Goal: Find specific page/section: Find specific page/section

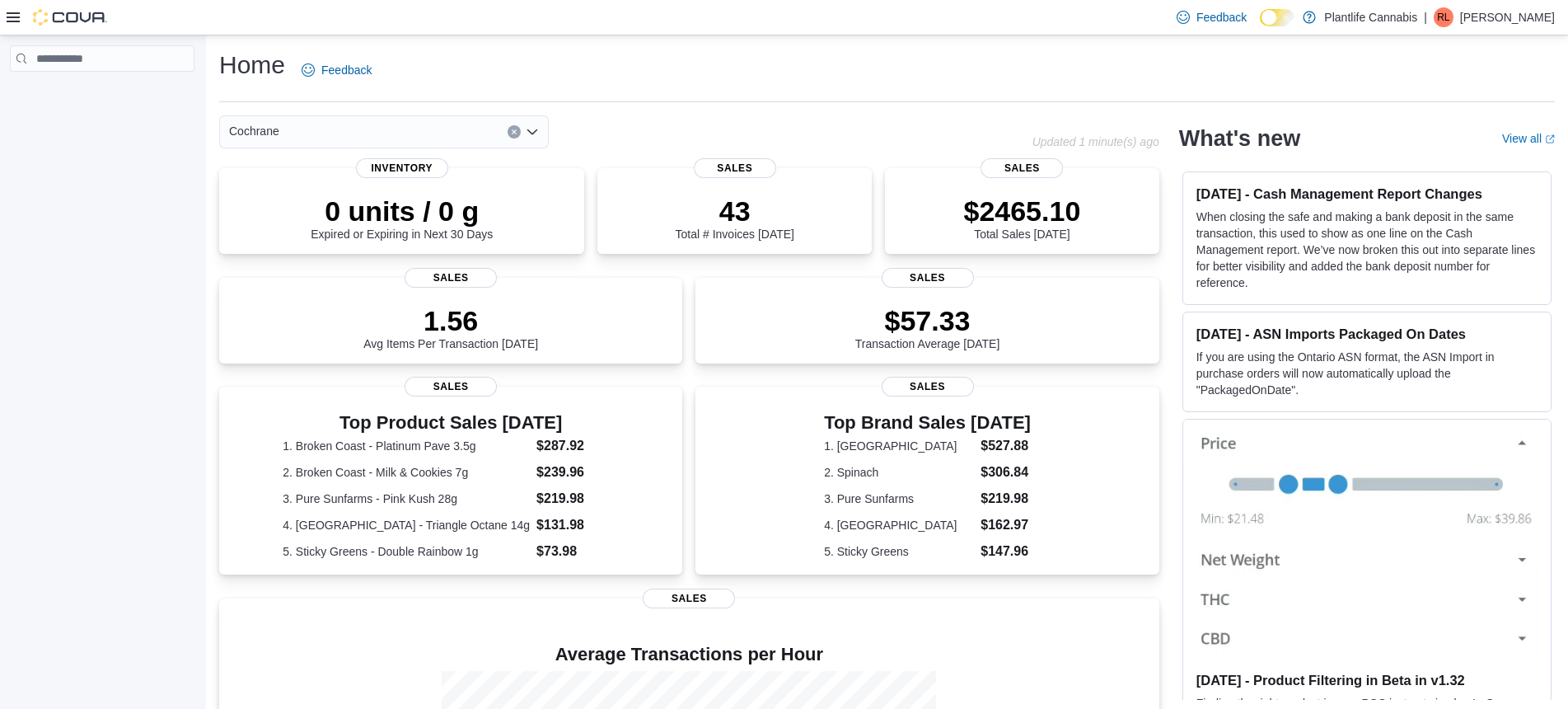
scroll to position [255, 0]
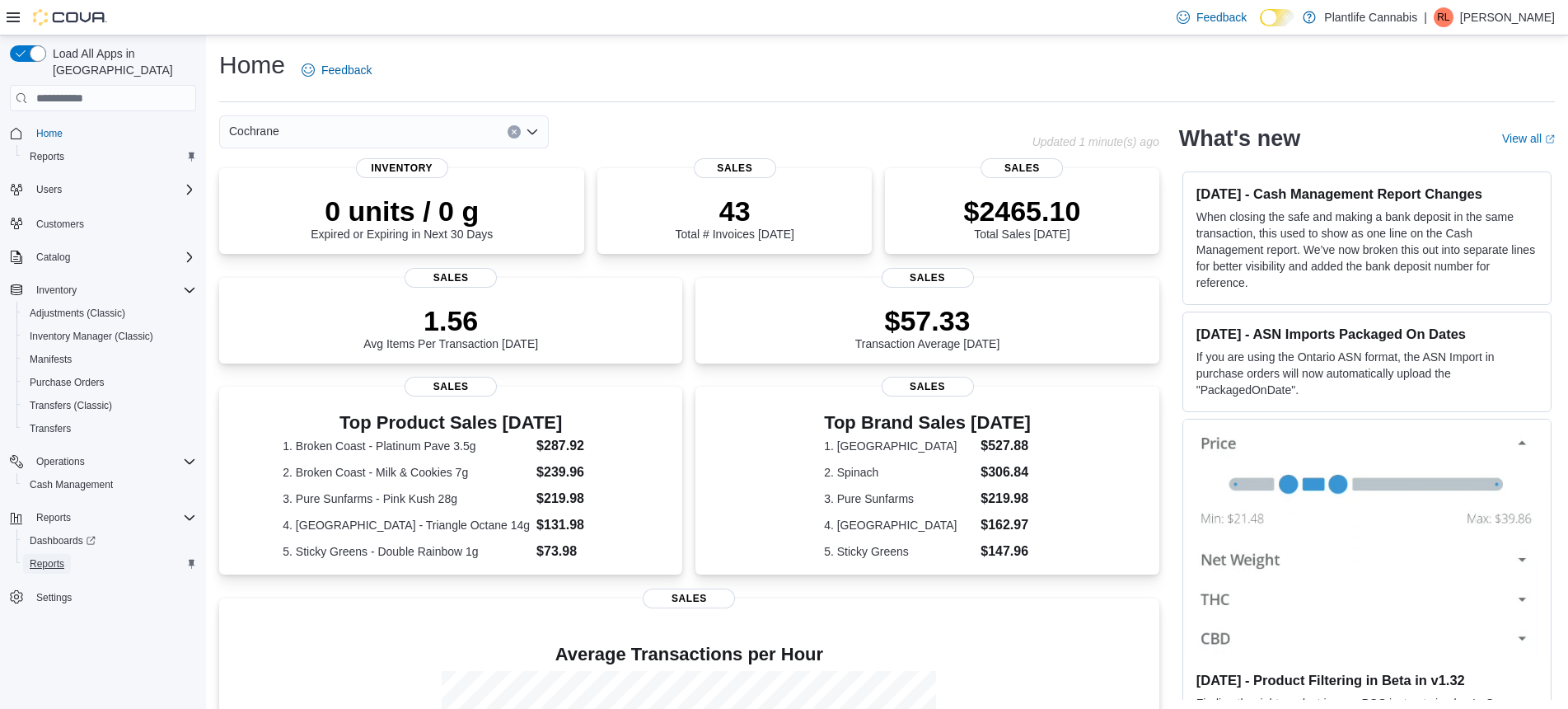
click at [49, 557] on span "Reports" at bounding box center [46, 564] width 35 height 14
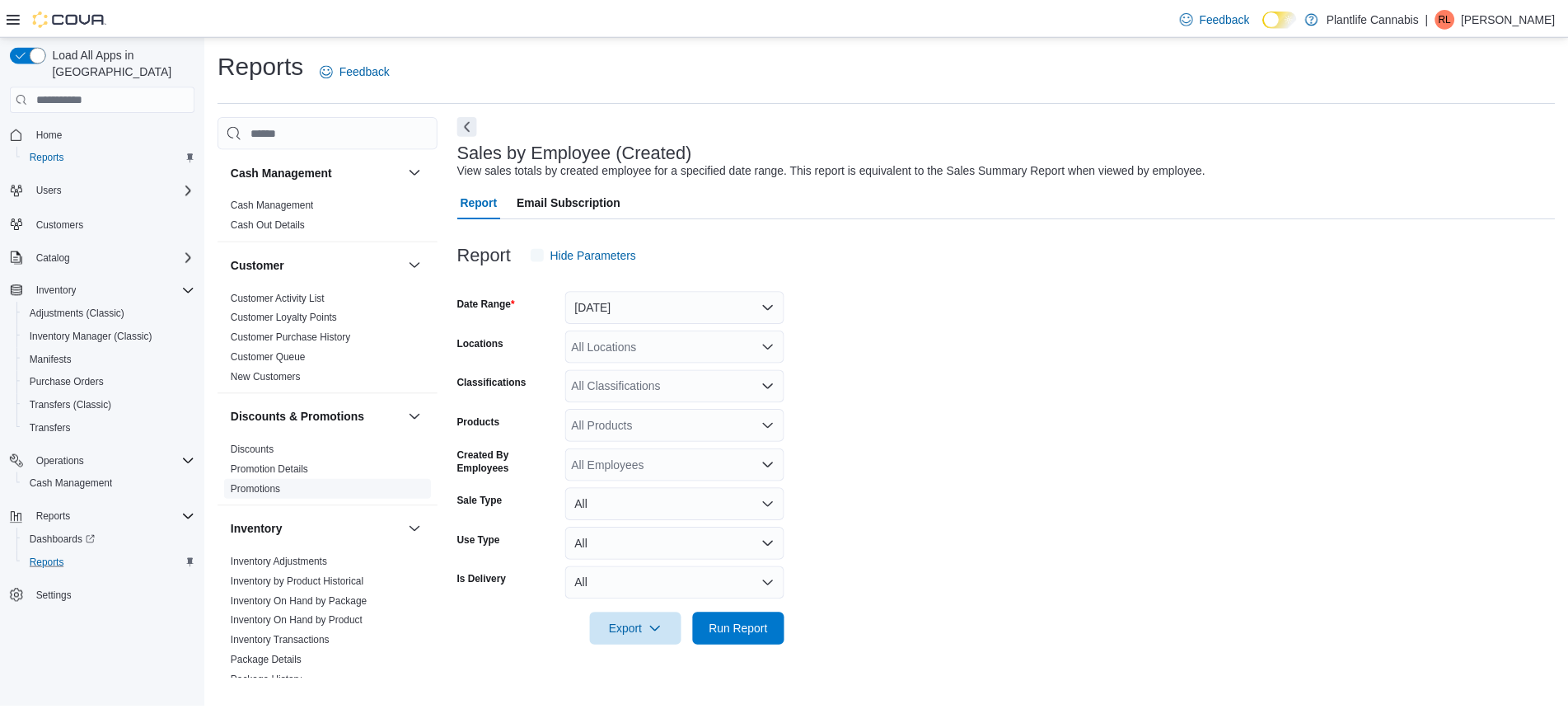
scroll to position [752, 0]
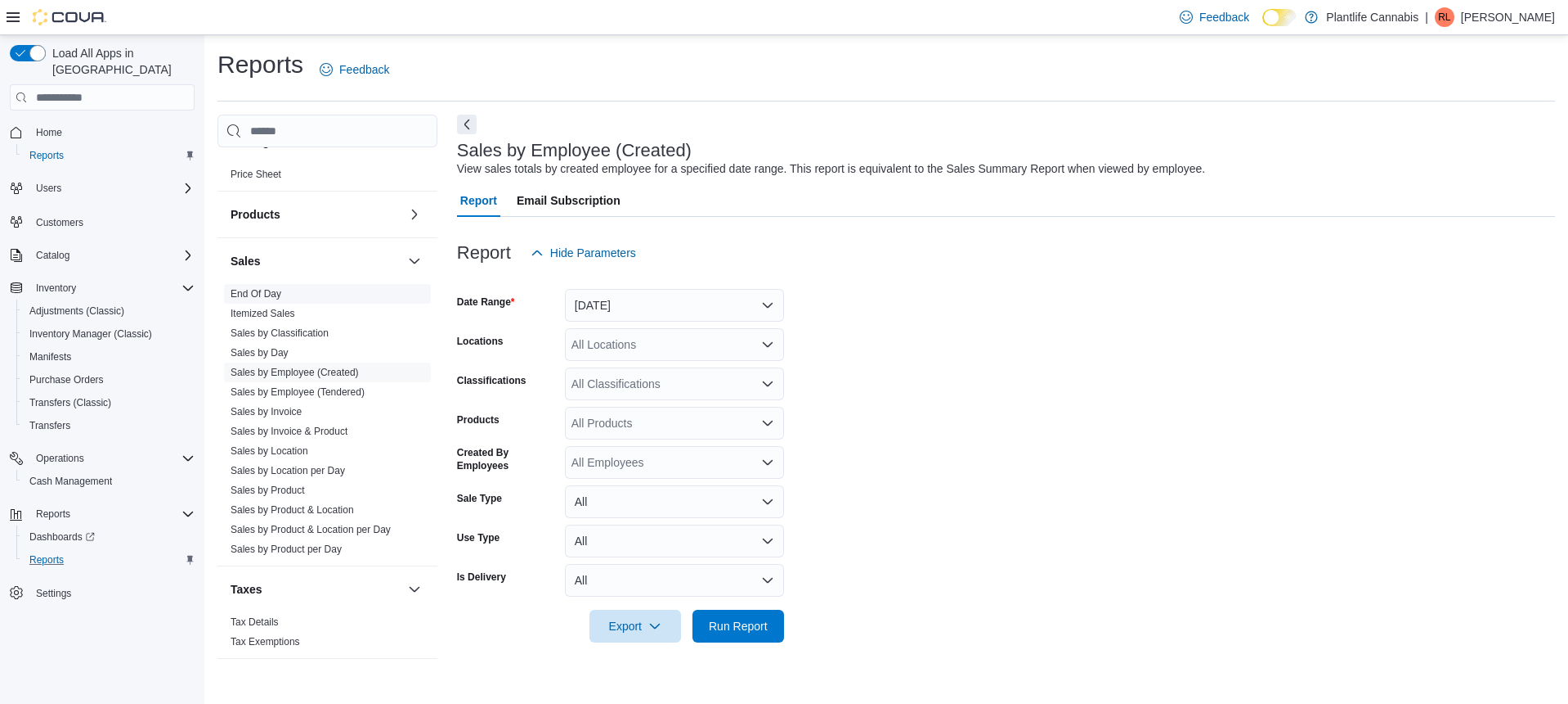
click at [251, 291] on link "End Of Day" at bounding box center [256, 294] width 50 height 12
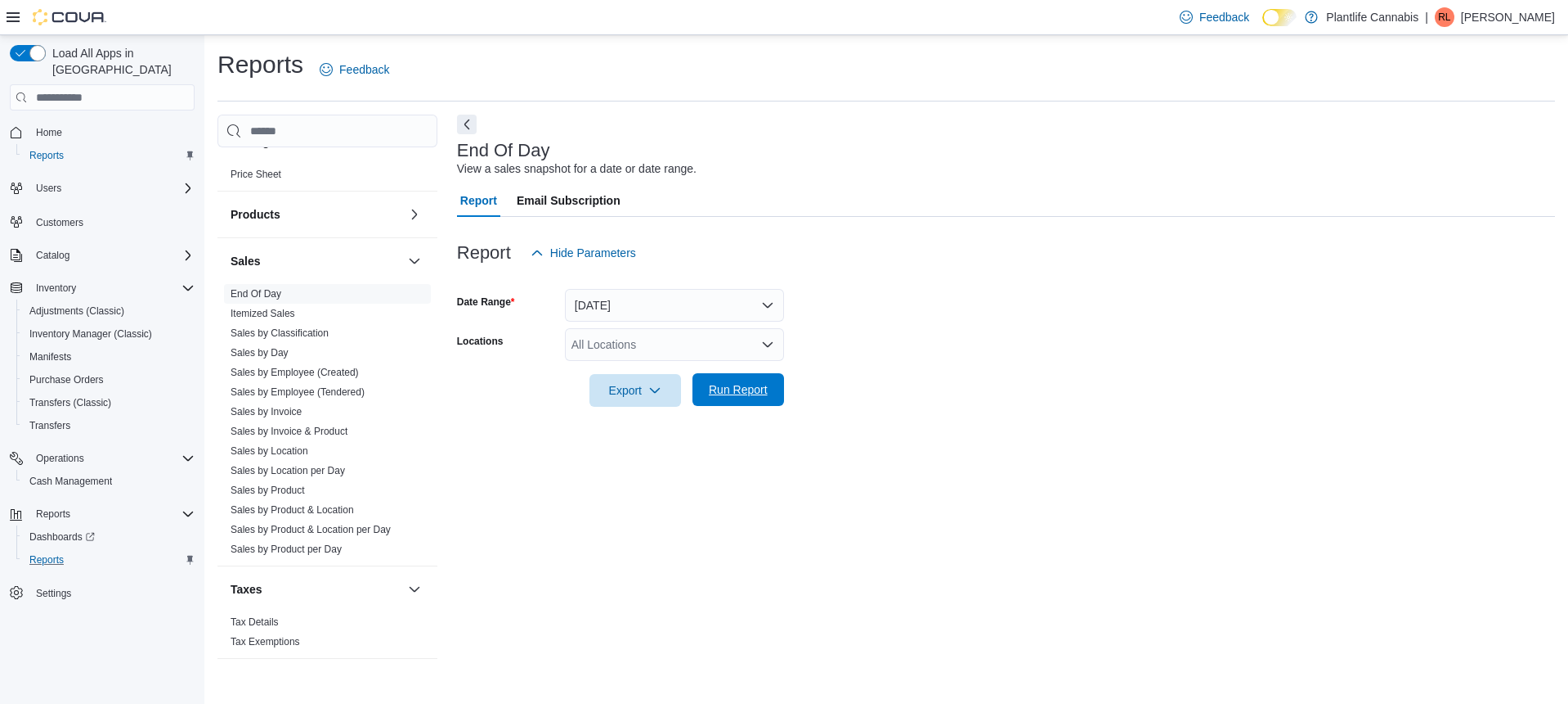
click at [725, 390] on span "Run Report" at bounding box center [738, 389] width 59 height 17
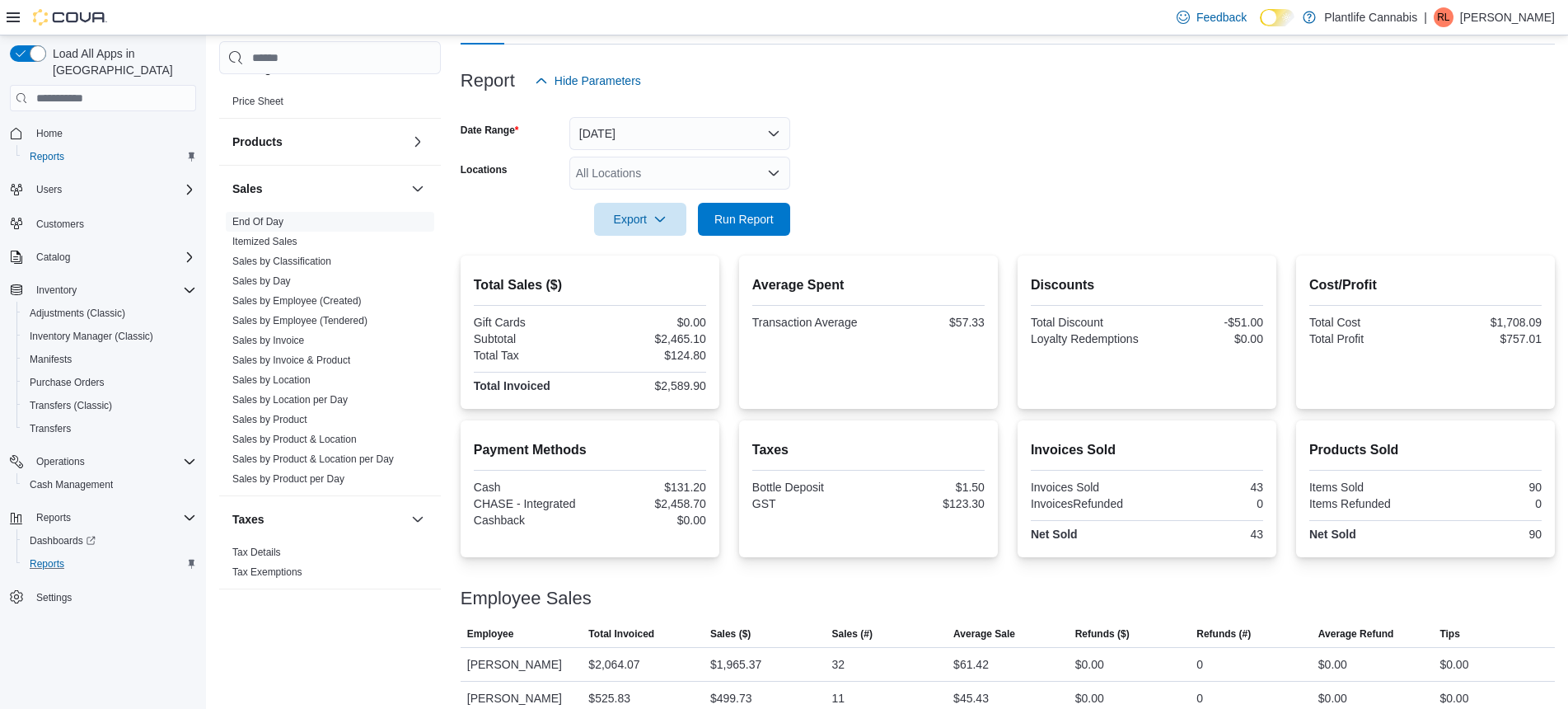
scroll to position [194, 0]
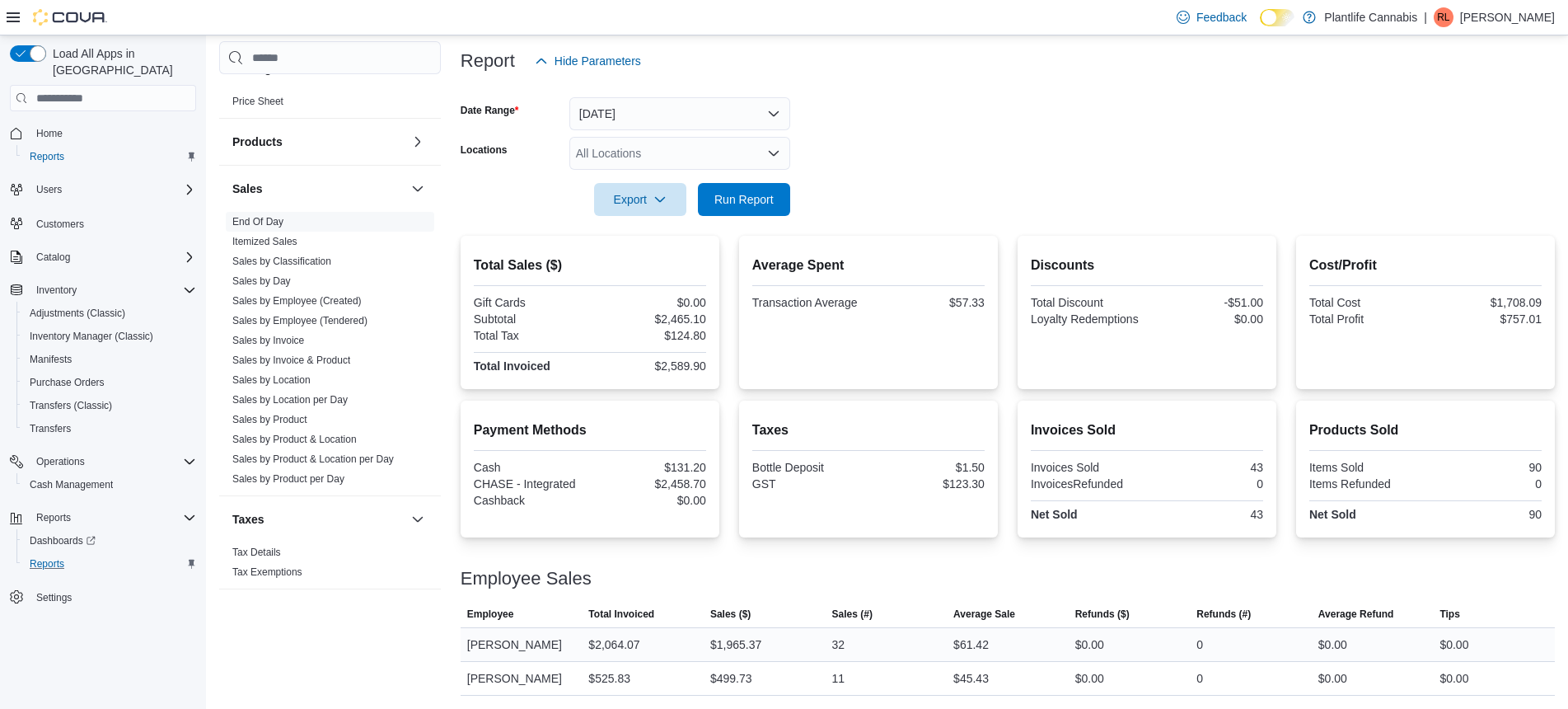
click at [734, 644] on div "$1,965.37" at bounding box center [736, 644] width 51 height 19
copy div "1,965.37"
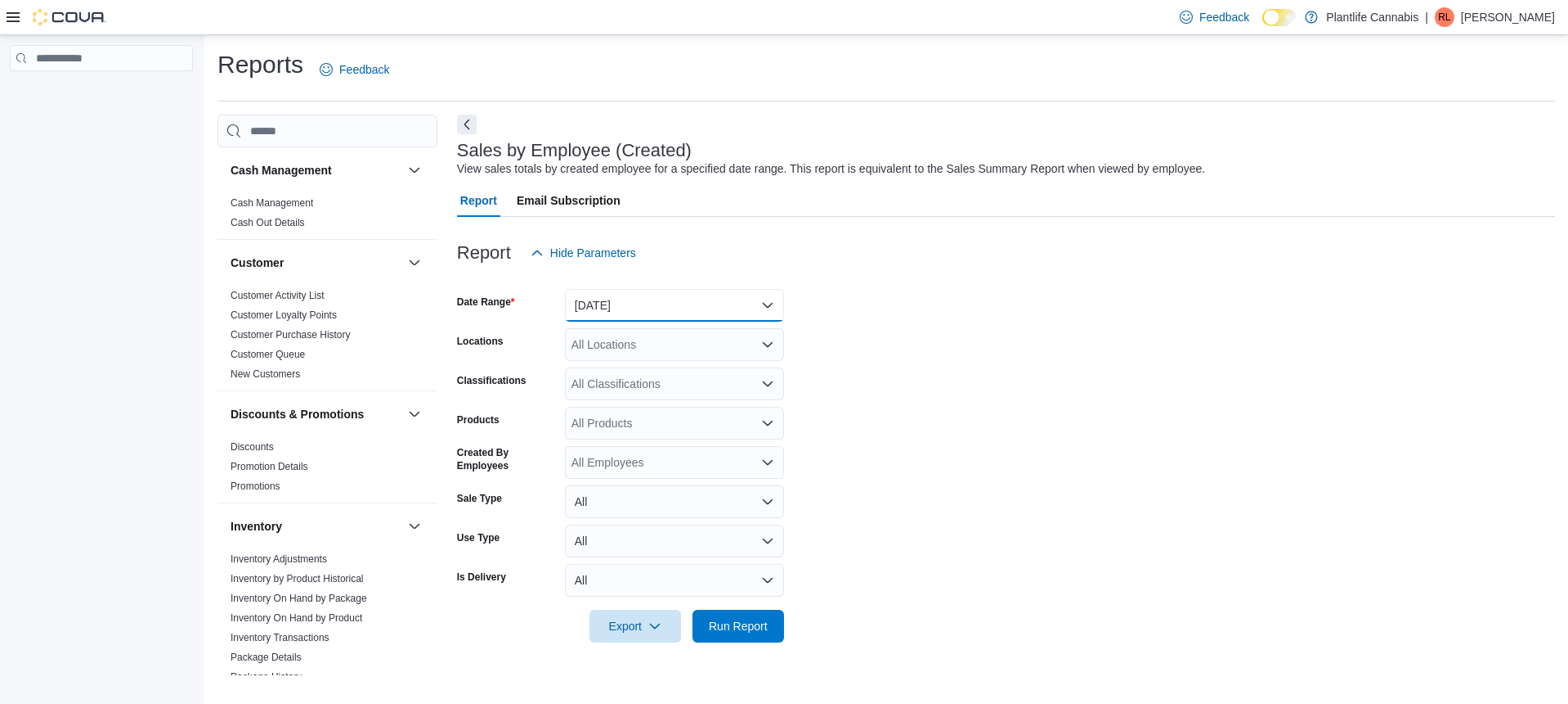
click at [669, 316] on button "Yesterday" at bounding box center [674, 305] width 219 height 33
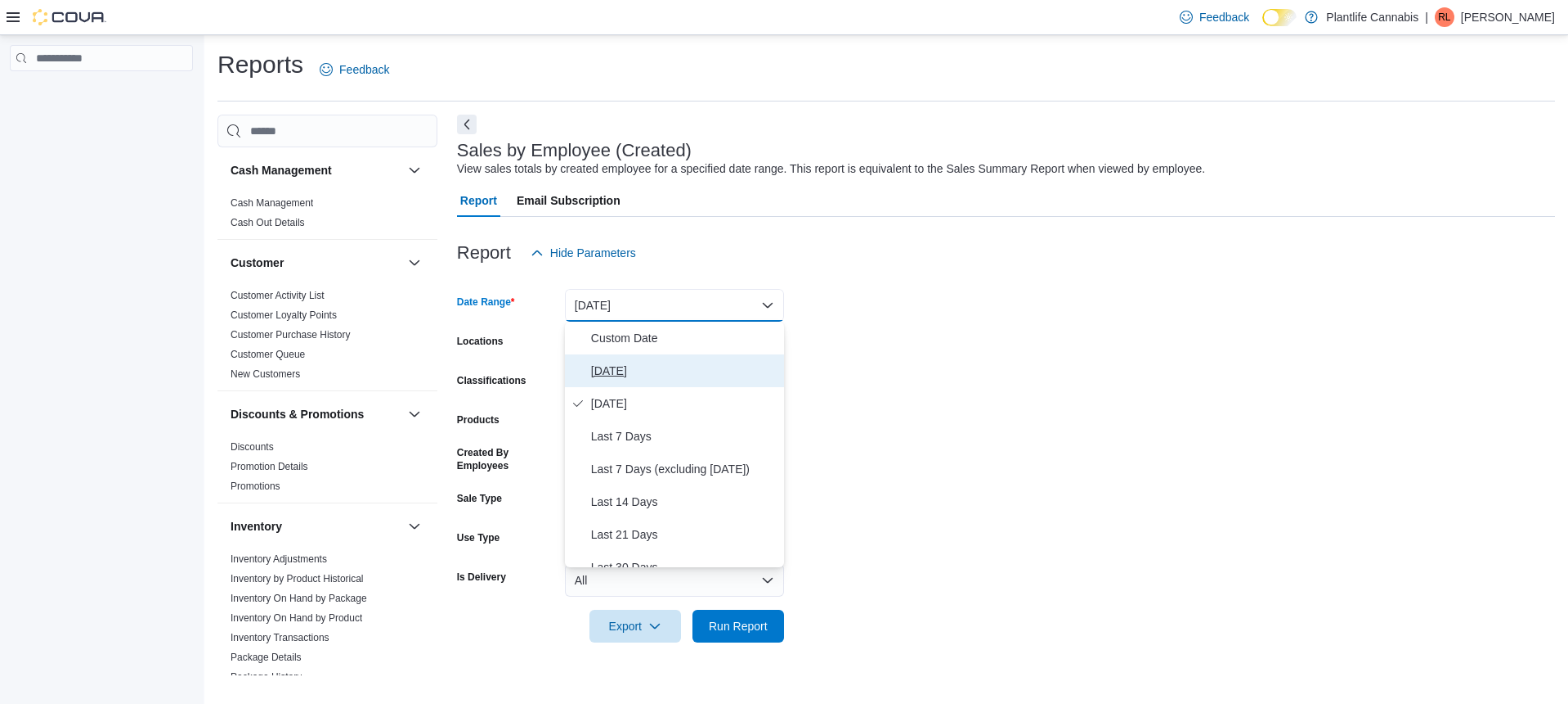
click at [617, 373] on span "Today" at bounding box center [684, 370] width 186 height 19
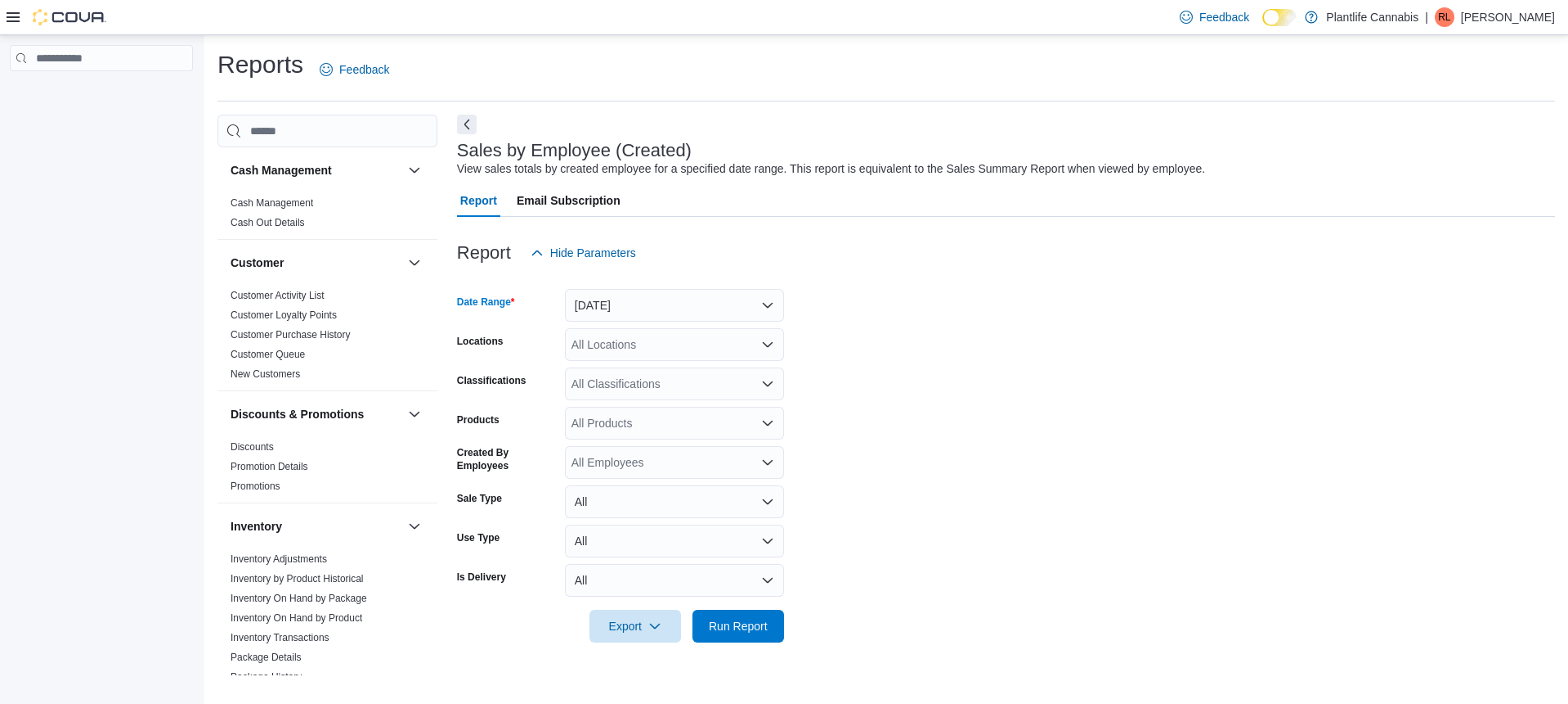
click at [633, 382] on div "All Classifications" at bounding box center [674, 383] width 219 height 33
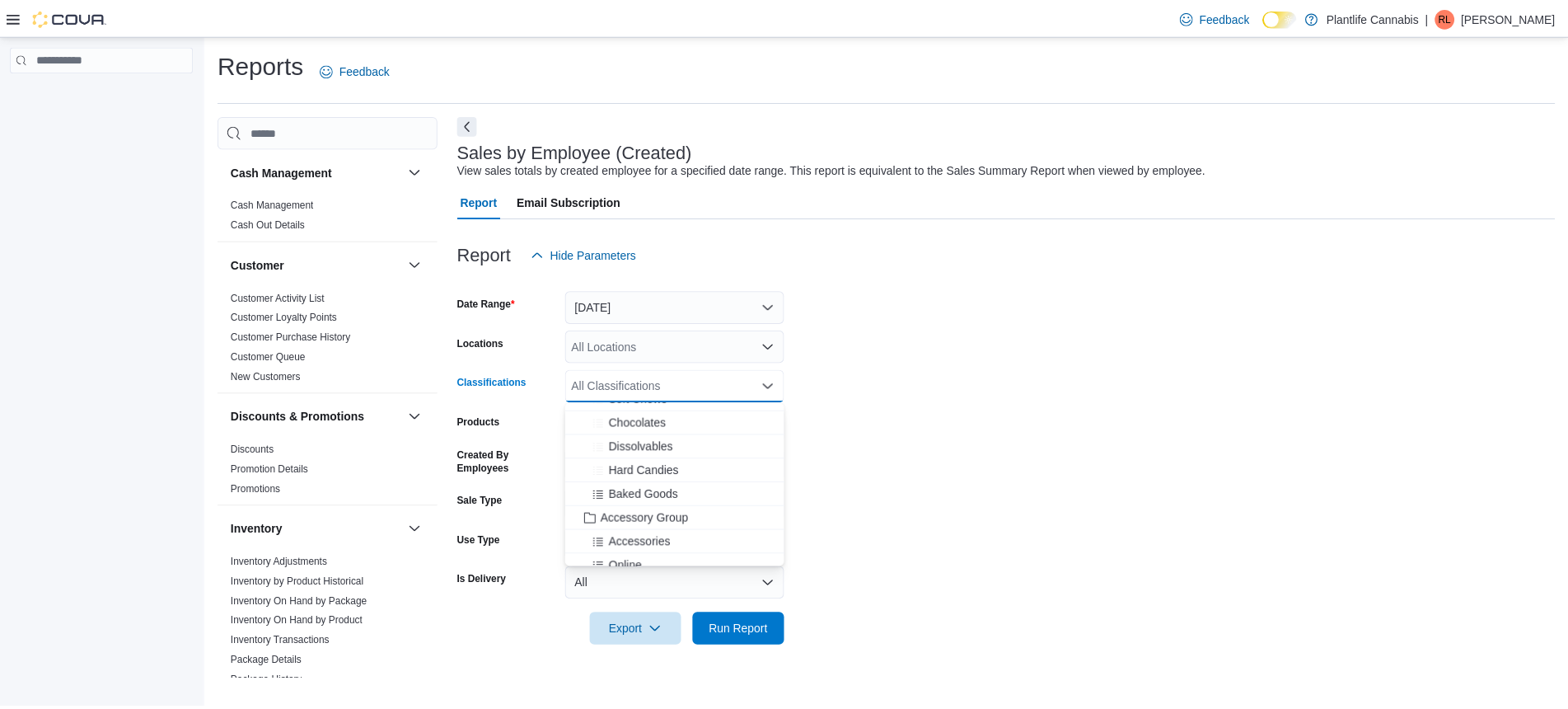
scroll to position [145, 0]
click at [637, 509] on span "Accessory Group" at bounding box center [649, 509] width 88 height 17
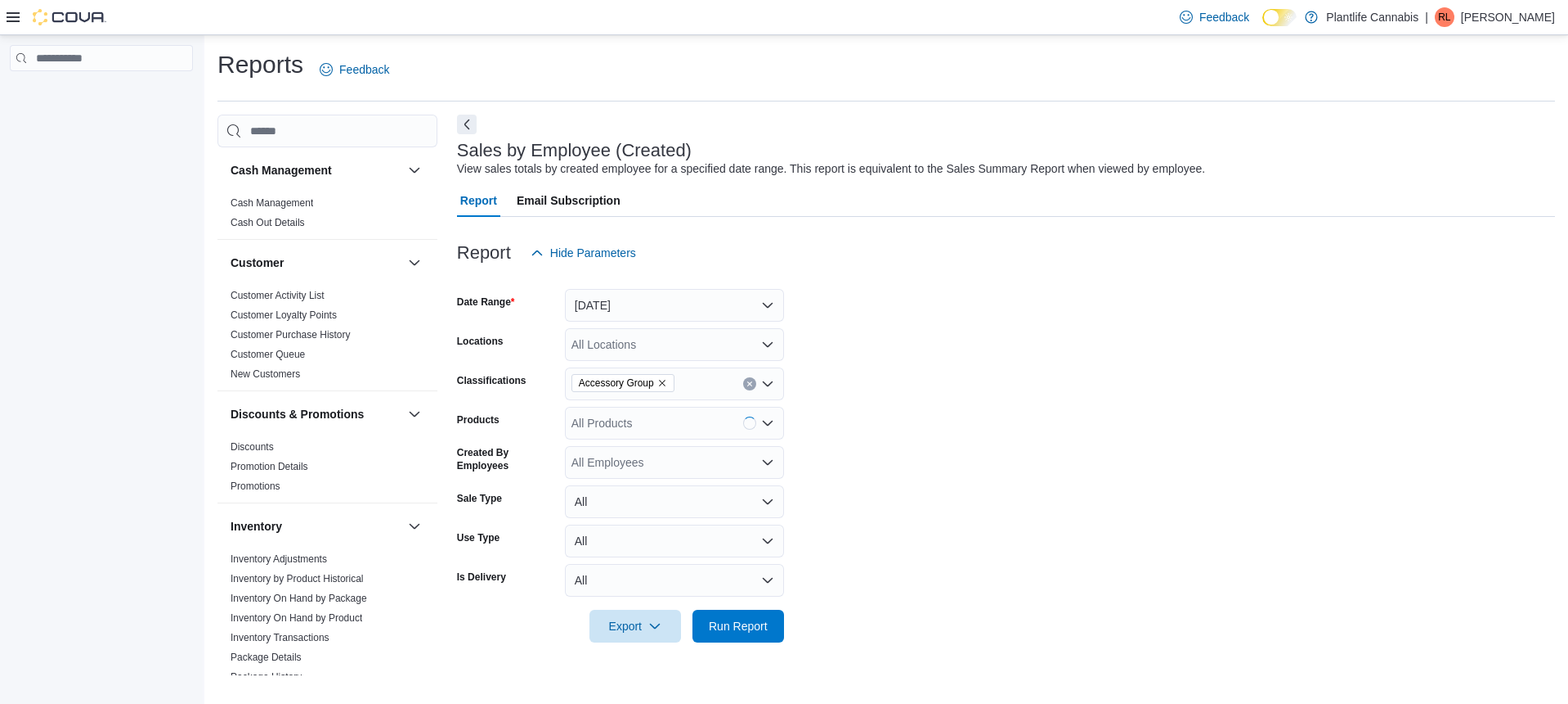
click at [740, 643] on div at bounding box center [1006, 652] width 1098 height 19
click at [740, 636] on span "Run Report" at bounding box center [739, 625] width 72 height 33
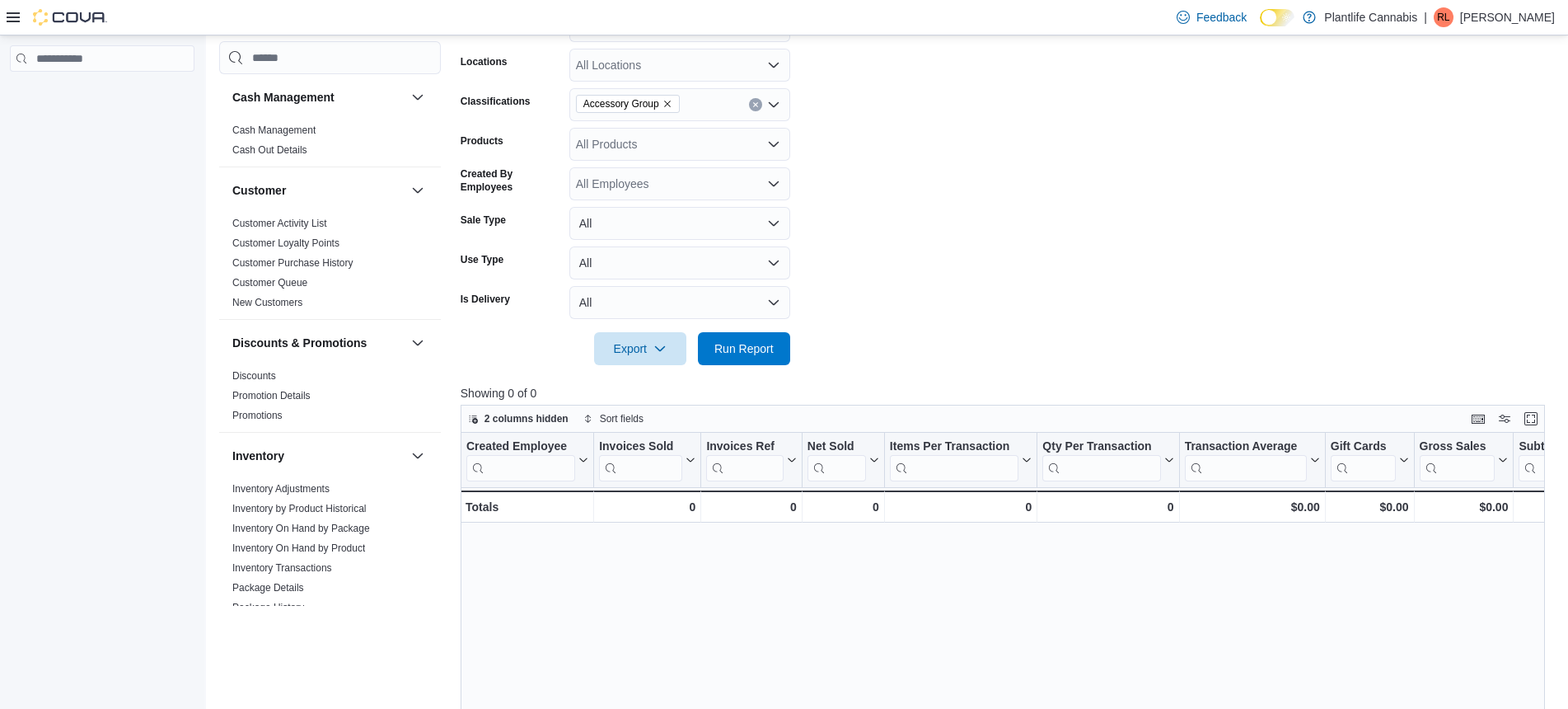
scroll to position [284, 0]
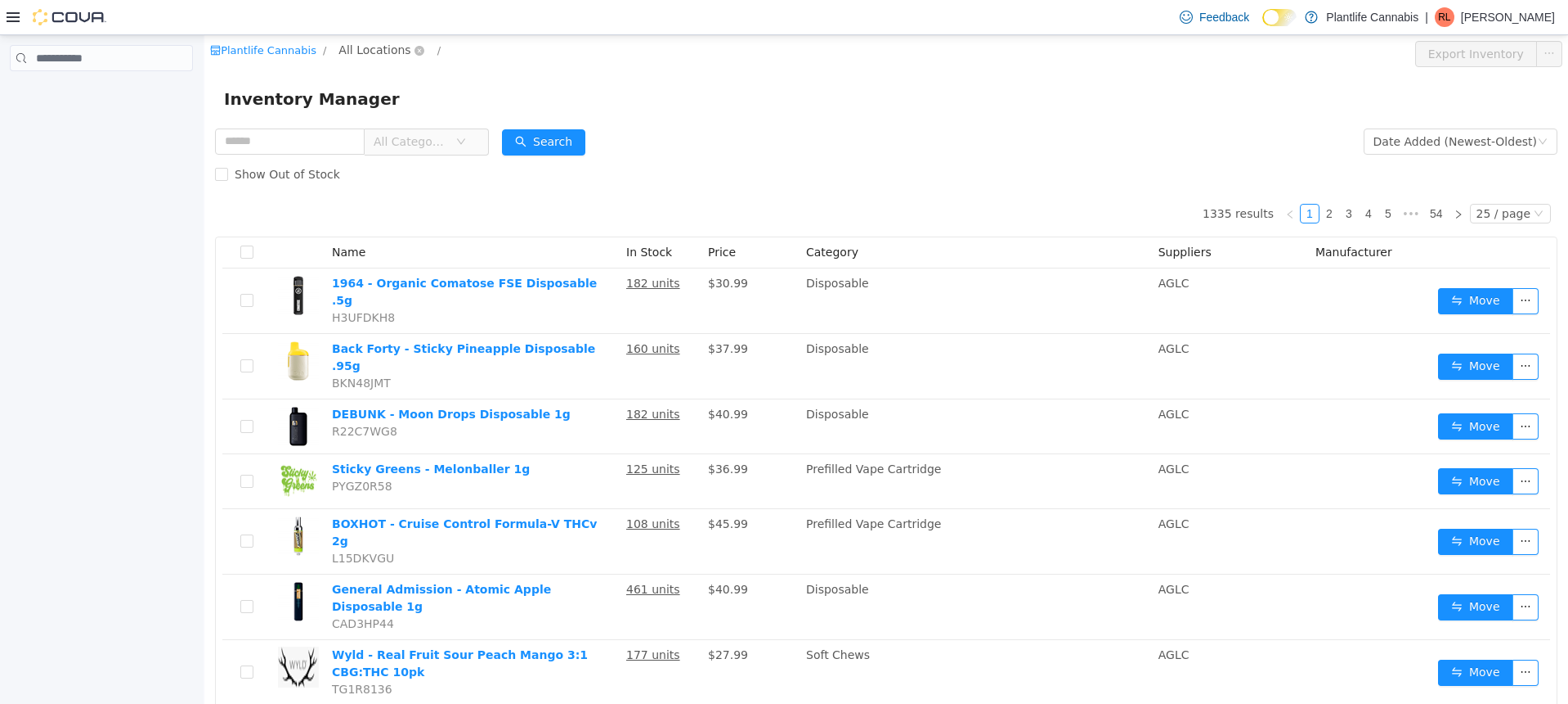
click at [360, 50] on span "All Locations" at bounding box center [375, 50] width 72 height 18
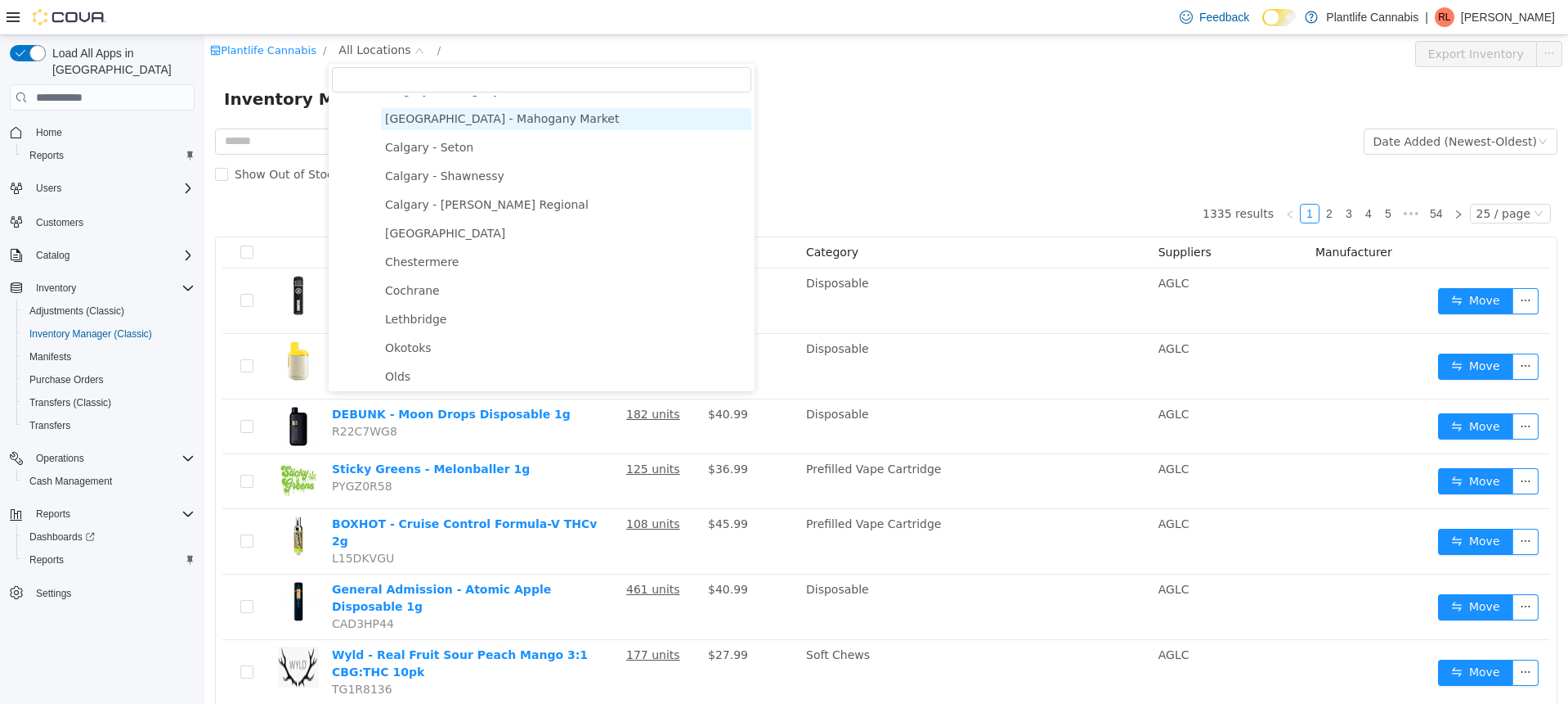
scroll to position [1095, 0]
click at [410, 295] on span "Cochrane" at bounding box center [566, 288] width 371 height 22
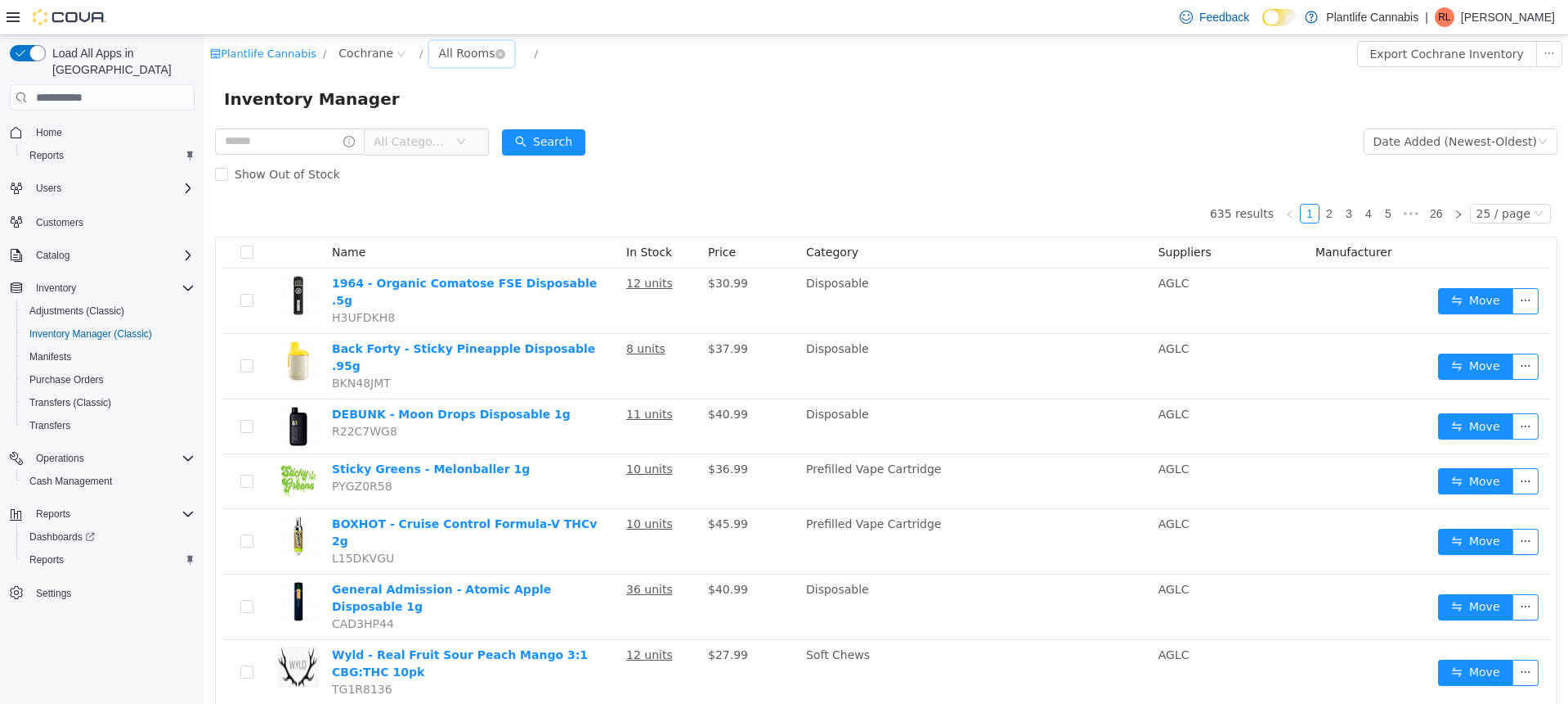
click at [475, 55] on div "All Rooms" at bounding box center [466, 53] width 56 height 24
click at [462, 111] on li "Sales Floor" at bounding box center [470, 112] width 98 height 26
